Goal: Information Seeking & Learning: Learn about a topic

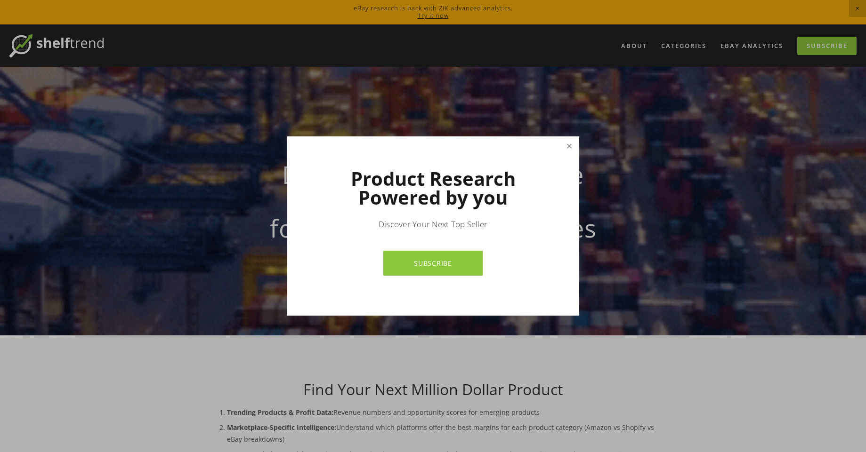
click at [570, 148] on link "Close" at bounding box center [569, 146] width 16 height 16
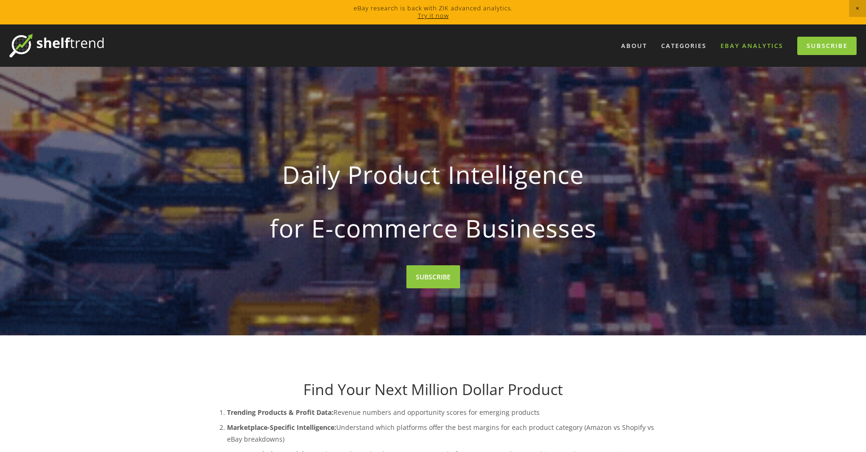
click at [751, 45] on link "eBay Analytics" at bounding box center [751, 46] width 75 height 16
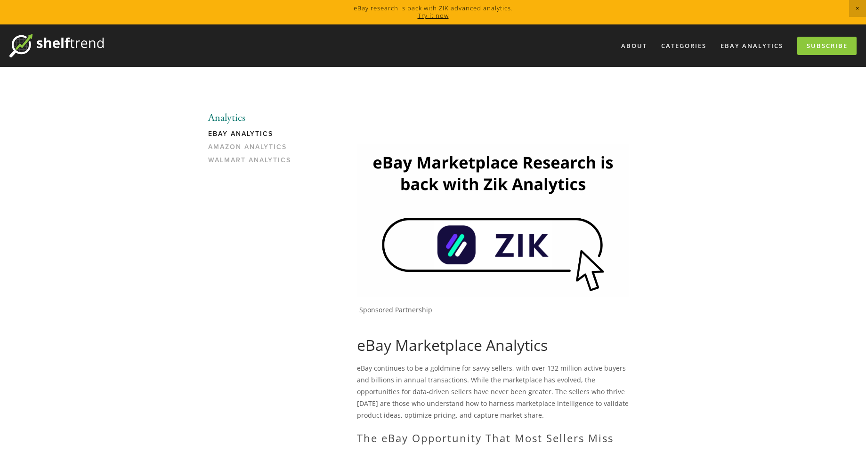
click at [481, 236] on img at bounding box center [493, 220] width 272 height 153
click at [635, 46] on link "About" at bounding box center [634, 46] width 38 height 16
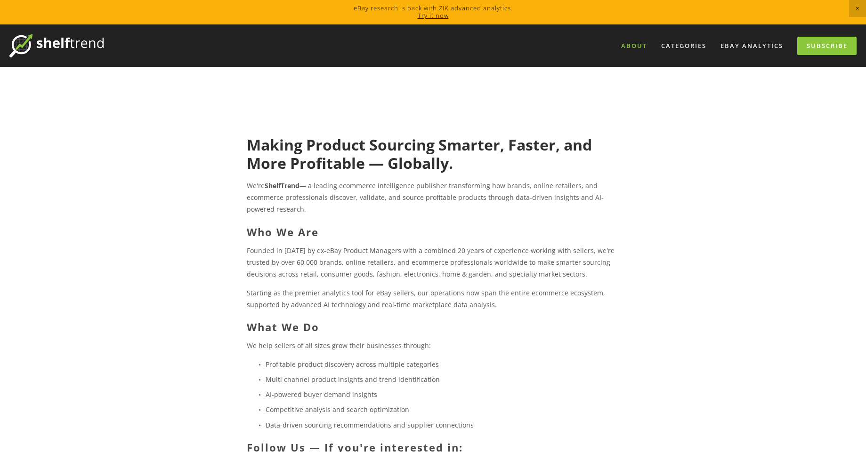
drag, startPoint x: 336, startPoint y: 200, endPoint x: 418, endPoint y: 215, distance: 83.8
click at [425, 205] on p "We're ShelfTrend — a leading ecommerce intelligence publisher transforming how …" at bounding box center [433, 198] width 372 height 36
